Goal: Use online tool/utility: Use online tool/utility

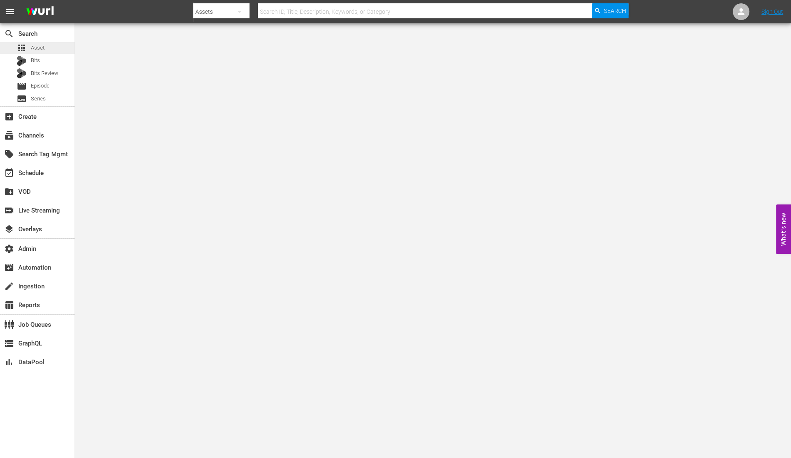
click at [43, 45] on span "Asset" at bounding box center [38, 48] width 14 height 8
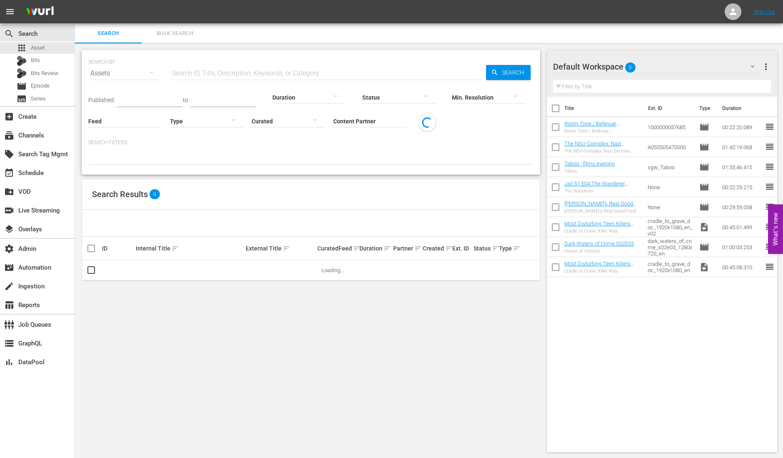
click at [230, 63] on div "SEARCH BY Search By Assets Search ID, Title, Description, Keywords, or Category…" at bounding box center [310, 68] width 445 height 30
click at [216, 73] on input "text" at bounding box center [328, 73] width 316 height 20
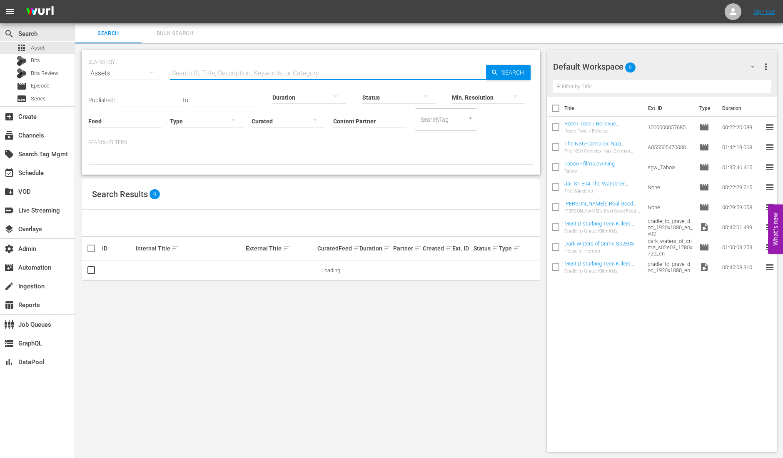
paste input "216394"
type input "216394"
click at [518, 79] on div "Min. Resolution" at bounding box center [488, 92] width 73 height 30
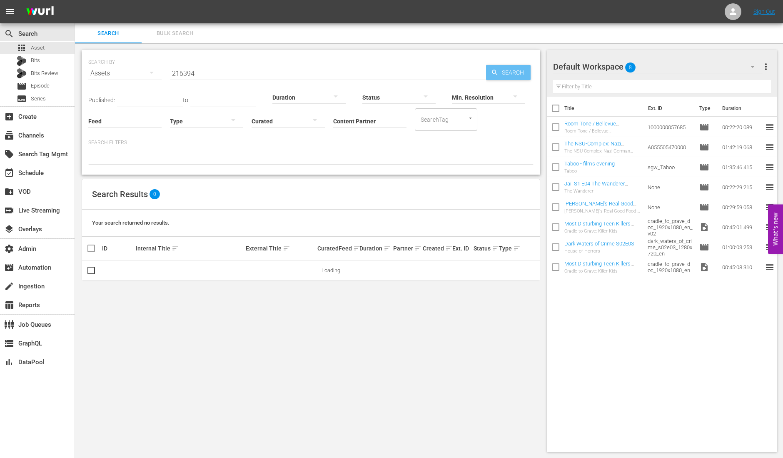
click at [513, 72] on span "Search" at bounding box center [514, 72] width 32 height 15
click at [116, 269] on div "49588505" at bounding box center [117, 270] width 31 height 6
copy div "49588505"
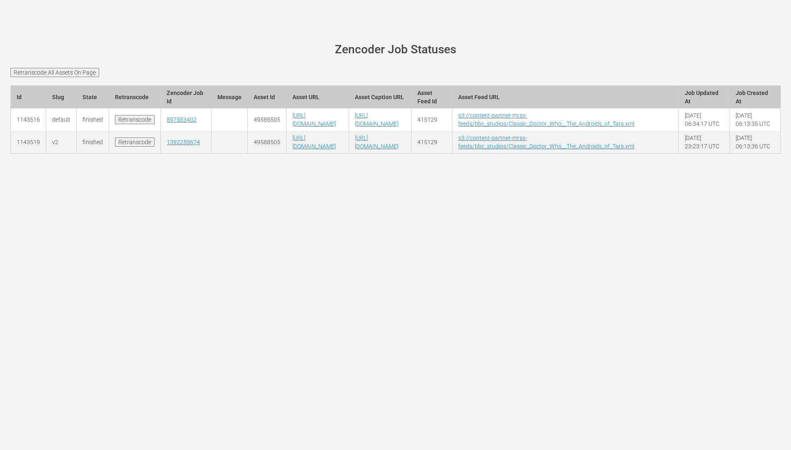
click at [67, 68] on input "Retranscode All Assets On Page" at bounding box center [54, 72] width 89 height 9
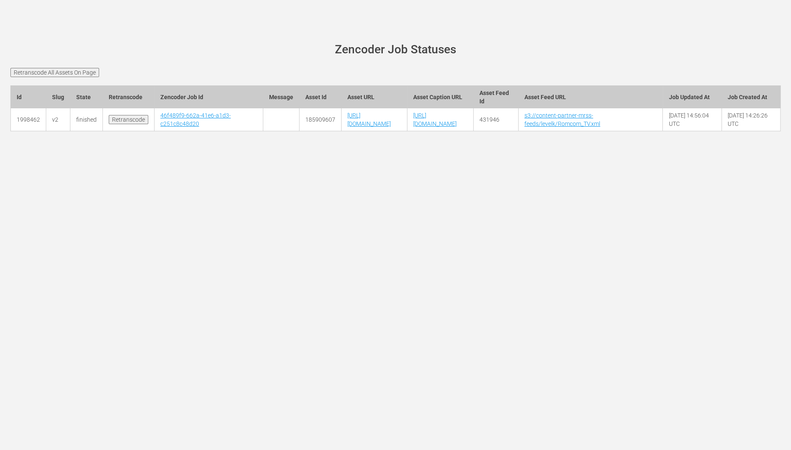
click at [126, 124] on input "Retranscode" at bounding box center [129, 119] width 40 height 9
click at [152, 199] on div "wurl-scheduler.com site status Zencoder Job Statuses Retranscode All Assets On …" at bounding box center [395, 225] width 791 height 450
click at [125, 124] on input "Retranscode" at bounding box center [129, 119] width 40 height 9
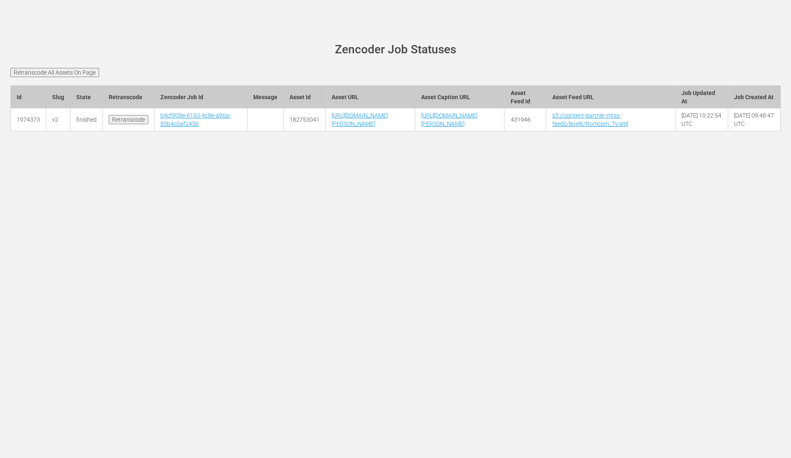
click at [122, 121] on input "Retranscode" at bounding box center [129, 119] width 40 height 9
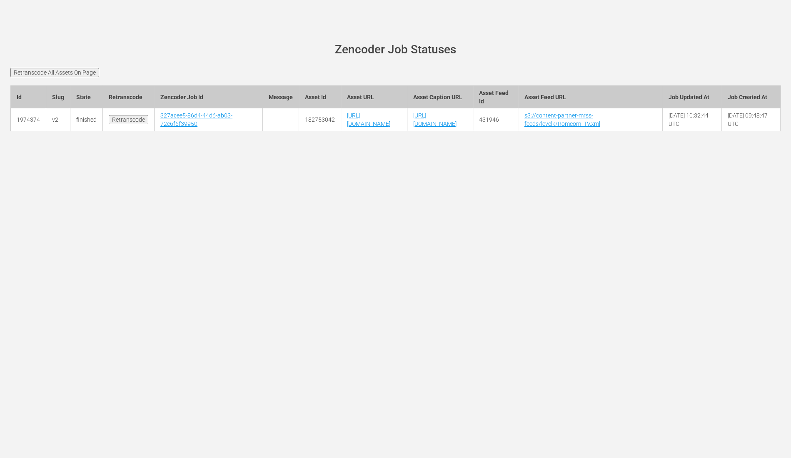
click at [126, 124] on input "Retranscode" at bounding box center [129, 119] width 40 height 9
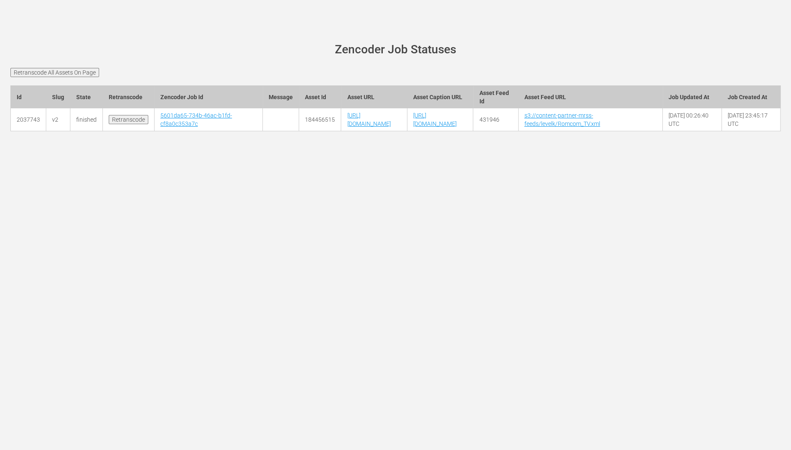
click at [135, 124] on input "Retranscode" at bounding box center [129, 119] width 40 height 9
